Goal: Transaction & Acquisition: Obtain resource

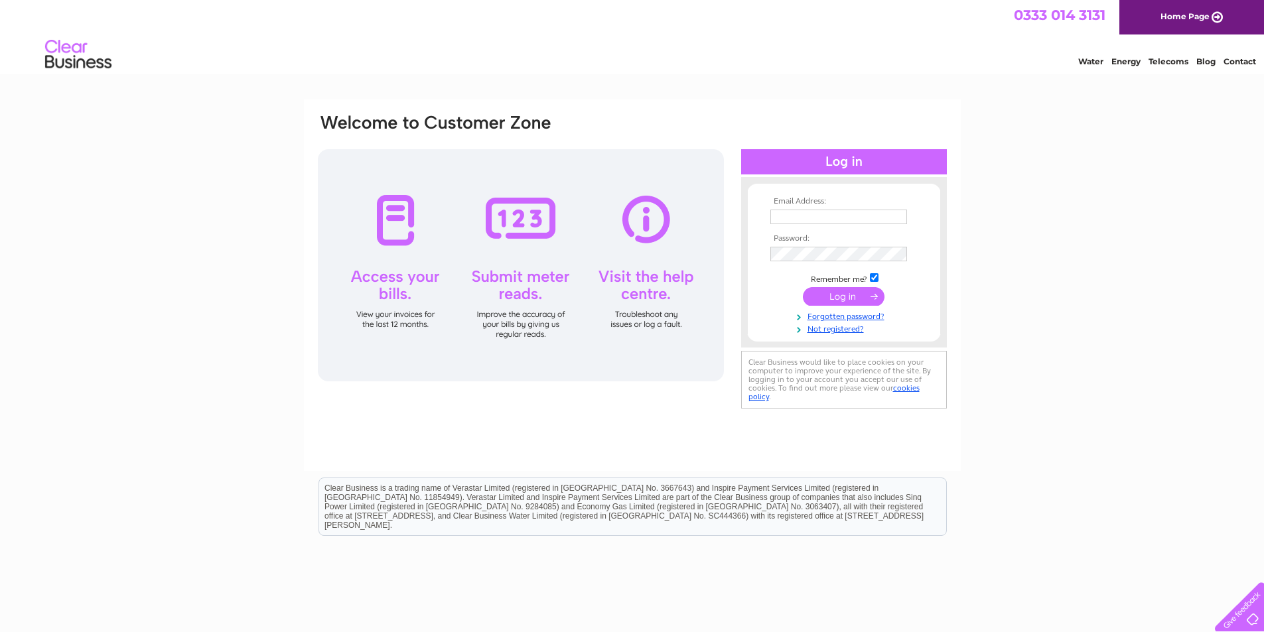
type input "[EMAIL_ADDRESS][DOMAIN_NAME]"
click at [831, 296] on input "submit" at bounding box center [844, 296] width 82 height 19
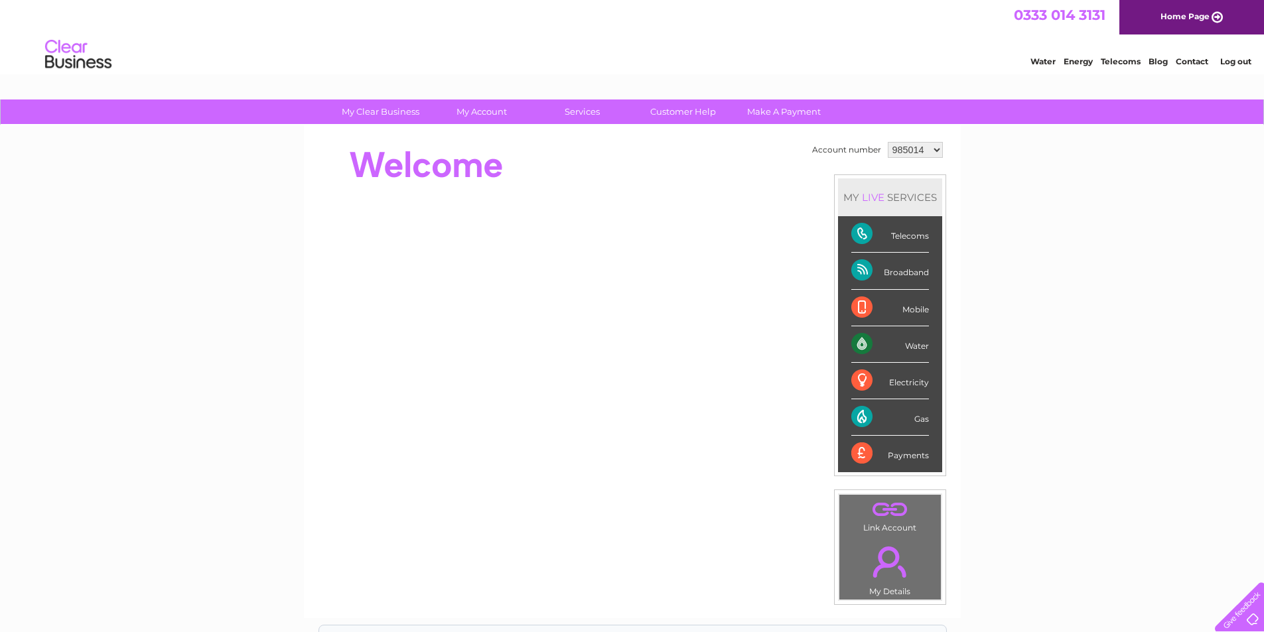
click at [918, 145] on select "985014 1079709" at bounding box center [915, 150] width 55 height 16
select select "1079709"
click at [888, 142] on select "985014 1079709" at bounding box center [915, 150] width 55 height 16
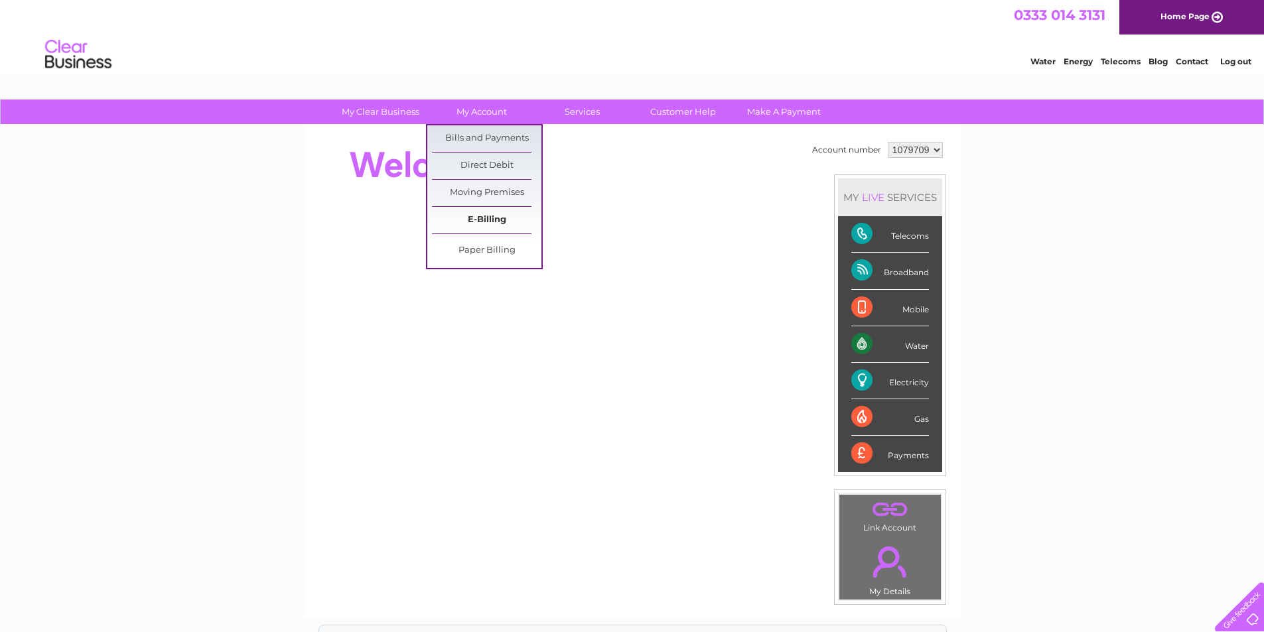
click at [487, 223] on link "E-Billing" at bounding box center [486, 220] width 109 height 27
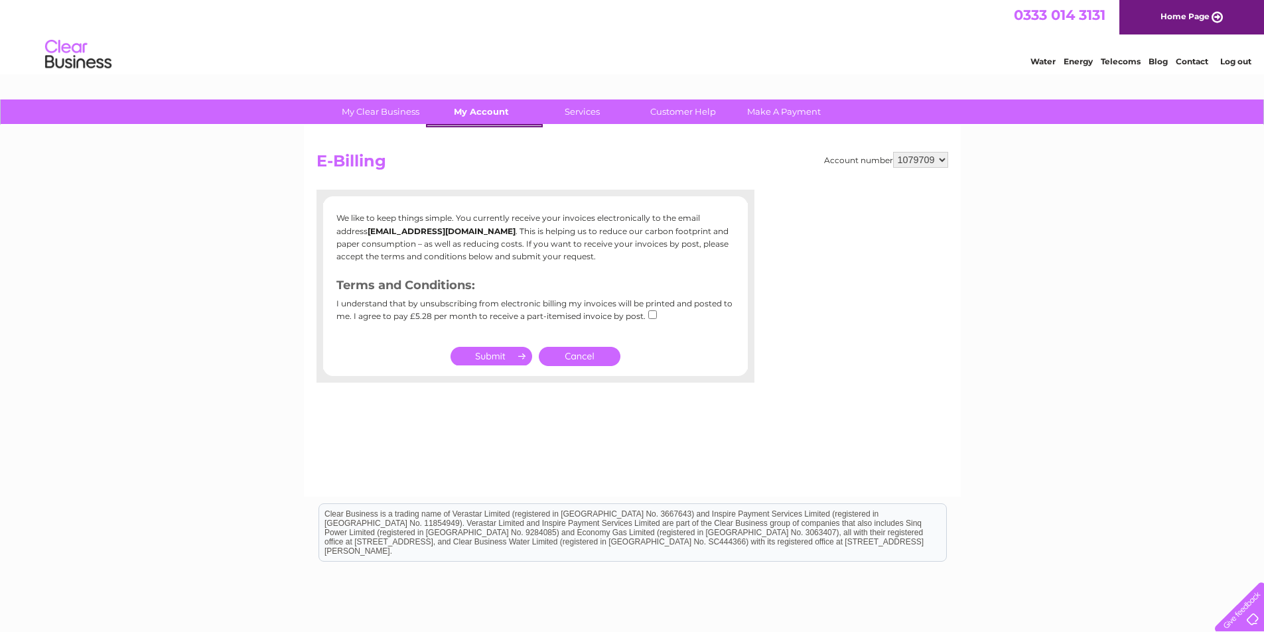
click at [469, 110] on link "My Account" at bounding box center [481, 112] width 109 height 25
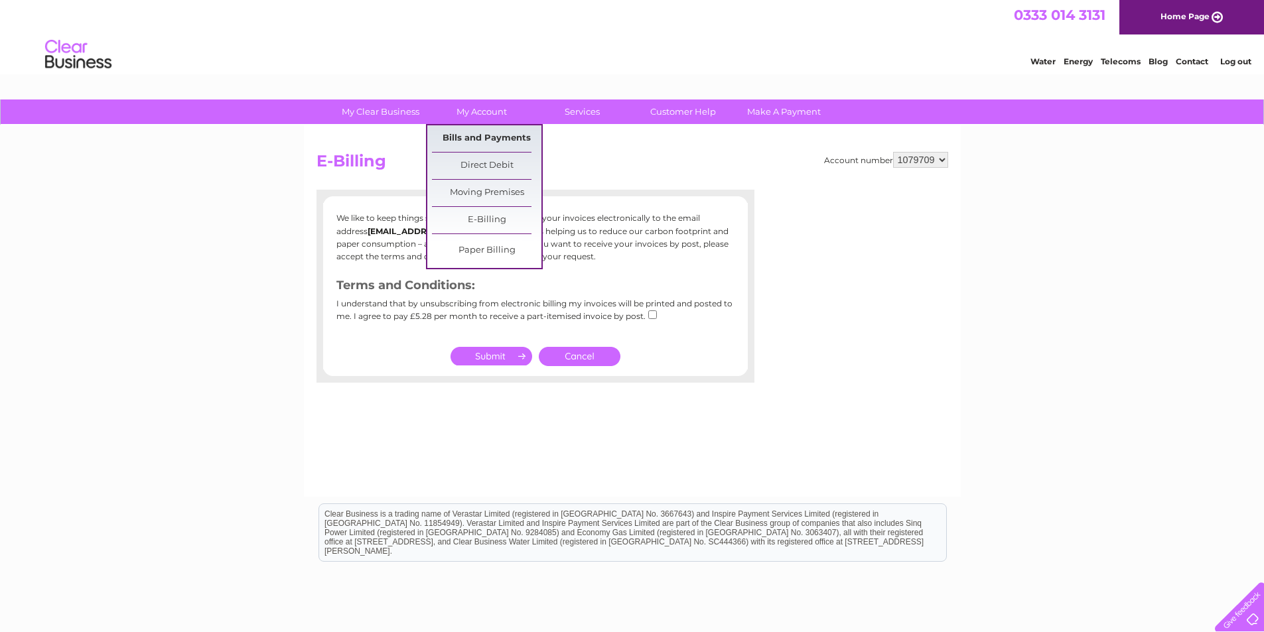
click at [479, 137] on link "Bills and Payments" at bounding box center [486, 138] width 109 height 27
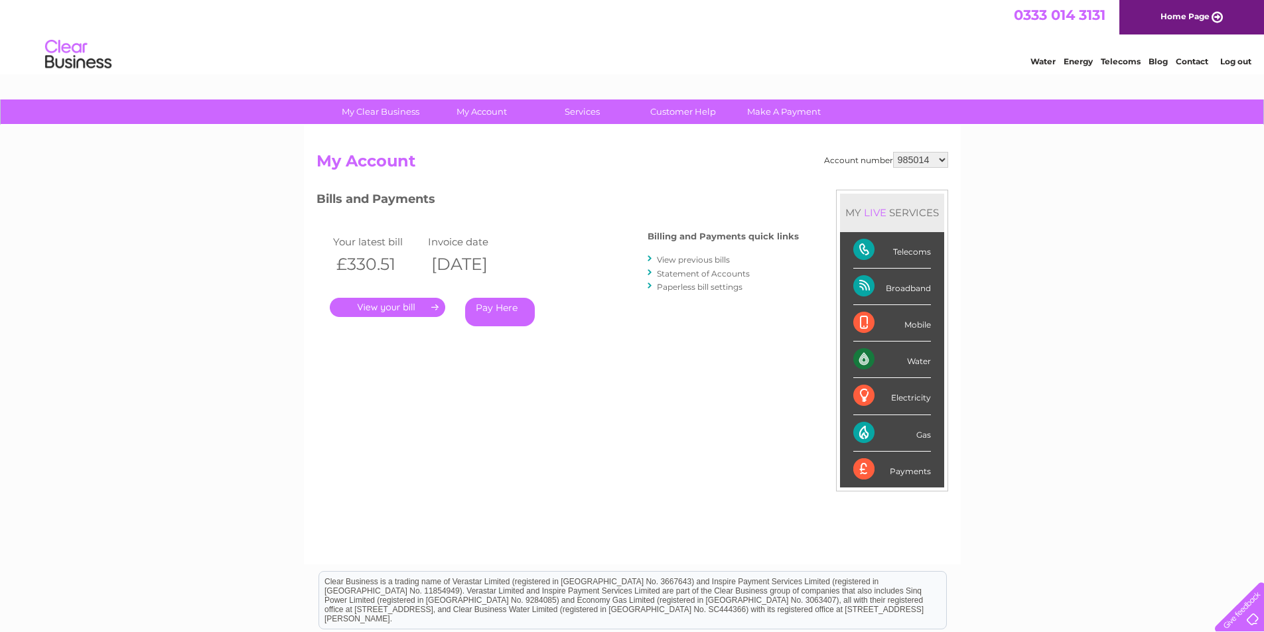
click at [393, 305] on link "." at bounding box center [387, 307] width 115 height 19
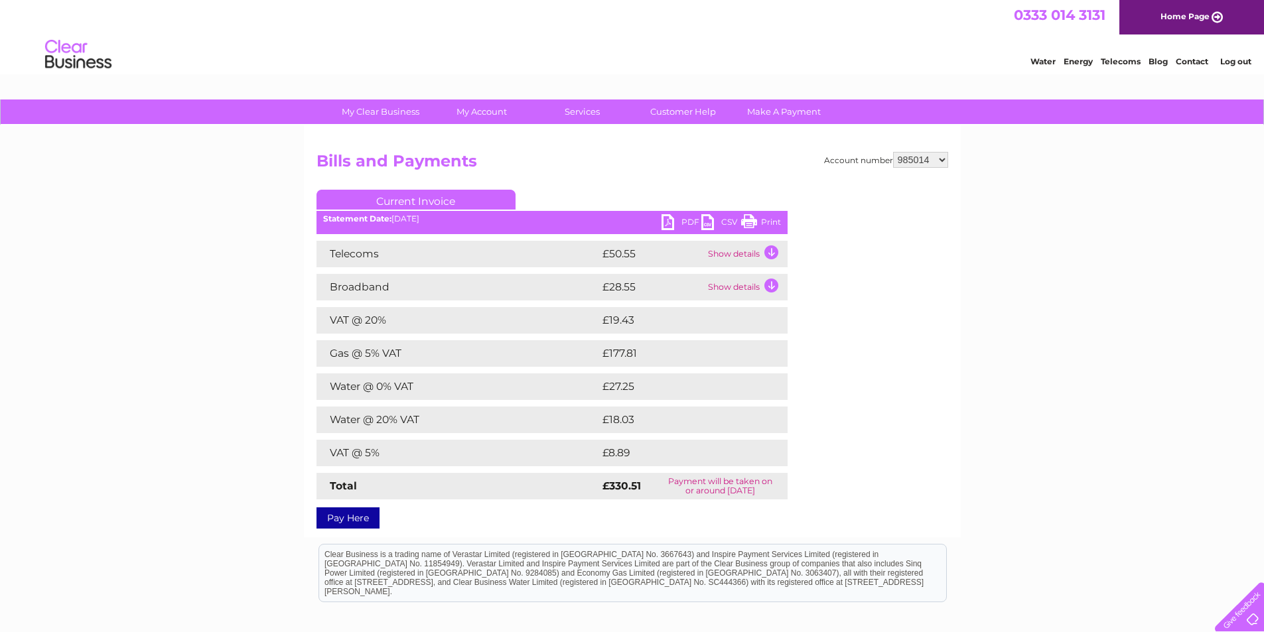
click at [675, 223] on link "PDF" at bounding box center [681, 223] width 40 height 19
click at [691, 218] on link "PDF" at bounding box center [681, 223] width 40 height 19
click at [937, 161] on select "985014 1079709" at bounding box center [920, 160] width 55 height 16
select select "1079709"
click at [893, 152] on select "985014 1079709" at bounding box center [920, 160] width 55 height 16
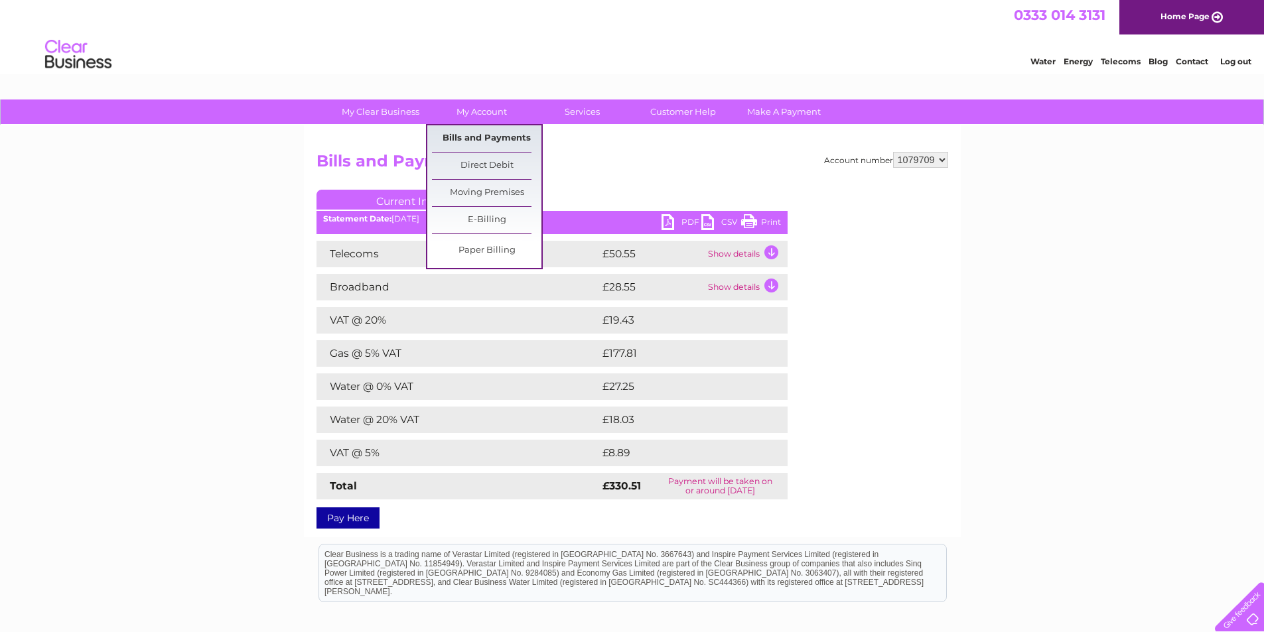
click at [482, 136] on link "Bills and Payments" at bounding box center [486, 138] width 109 height 27
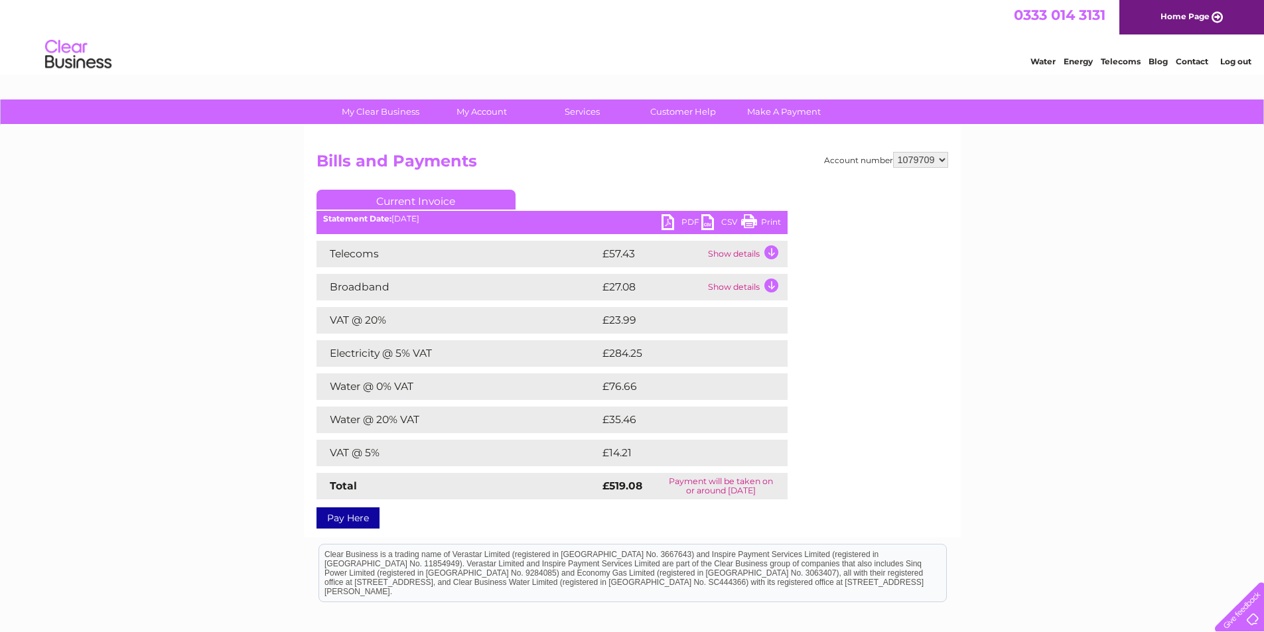
click at [688, 222] on link "PDF" at bounding box center [681, 223] width 40 height 19
click at [943, 162] on select "985014 1079709" at bounding box center [920, 160] width 55 height 16
select select "985014"
click at [893, 152] on select "985014 1079709" at bounding box center [920, 160] width 55 height 16
click at [925, 157] on select "985014 1079709" at bounding box center [920, 160] width 55 height 16
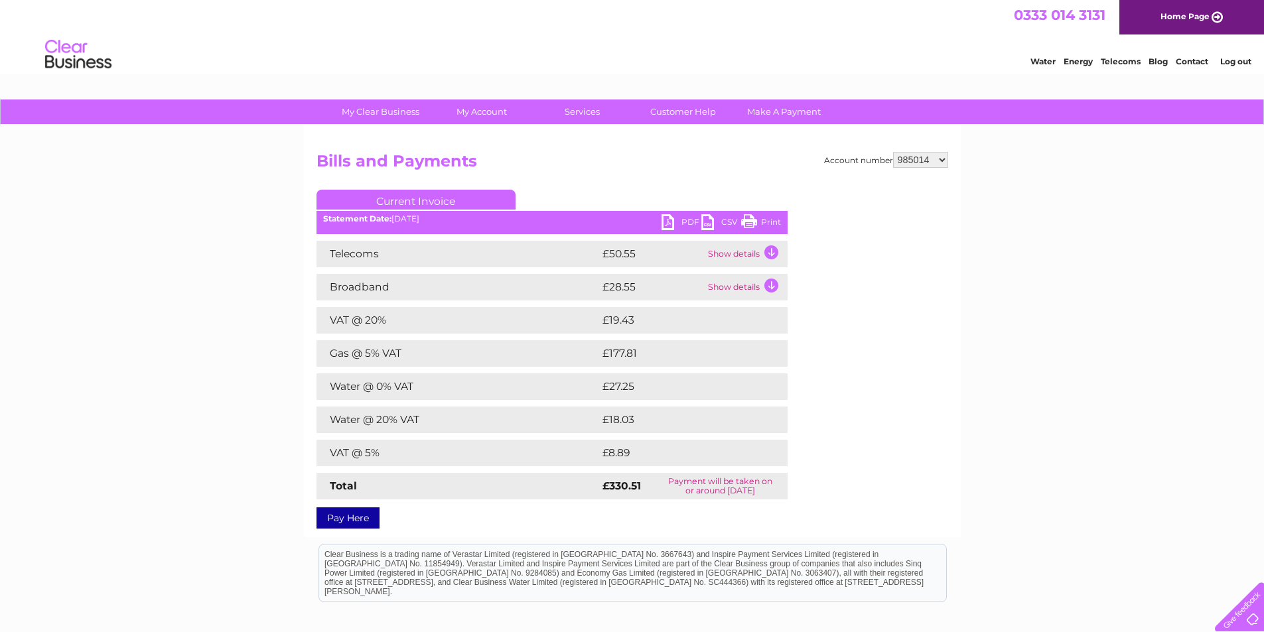
select select "1079709"
click at [893, 152] on select "985014 1079709" at bounding box center [920, 160] width 55 height 16
click at [686, 222] on link "PDF" at bounding box center [681, 223] width 40 height 19
